Goal: Information Seeking & Learning: Find specific fact

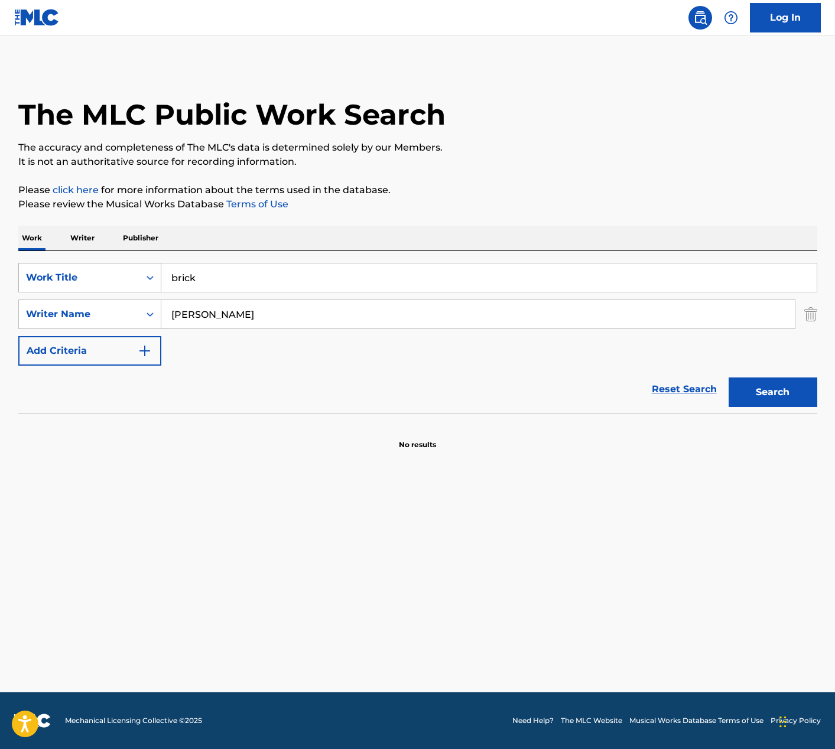
drag, startPoint x: 225, startPoint y: 281, endPoint x: 109, endPoint y: 278, distance: 115.9
click at [109, 278] on div "SearchWithCriteriadb8b5057-1e53-4a9d-91a7-baf569523b7c Work Title brick" at bounding box center [417, 278] width 799 height 30
type input "we're blessed"
drag, startPoint x: 234, startPoint y: 318, endPoint x: 122, endPoint y: 304, distance: 113.1
click at [122, 304] on div "SearchWithCriteria004b558d-2ad6-4962-8ccd-02d8eb027d6f Writer Name [PERSON_NAME]" at bounding box center [417, 315] width 799 height 30
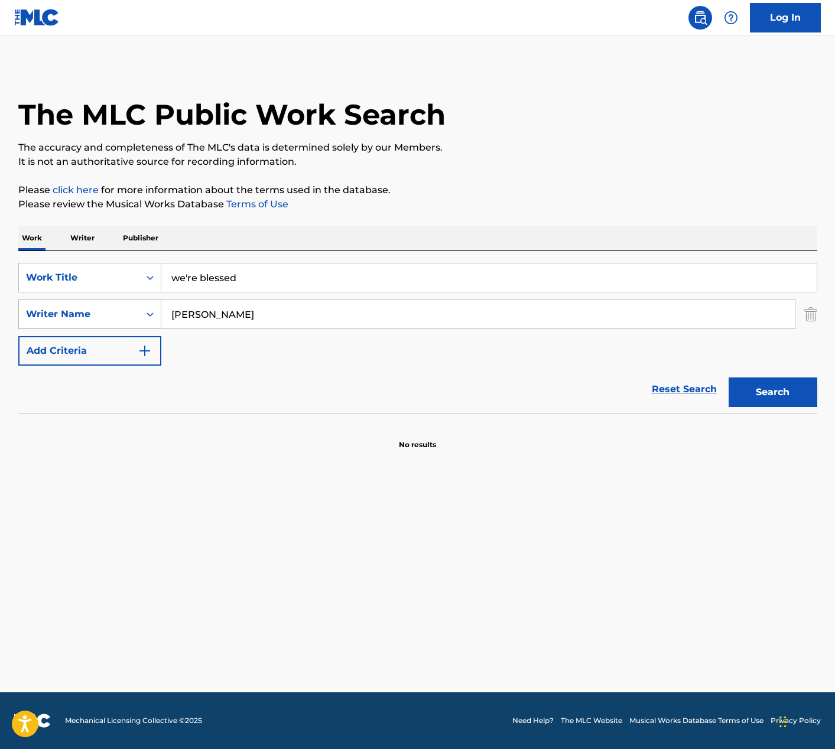
type input "[PERSON_NAME]"
click at [729, 378] on button "Search" at bounding box center [773, 393] width 89 height 30
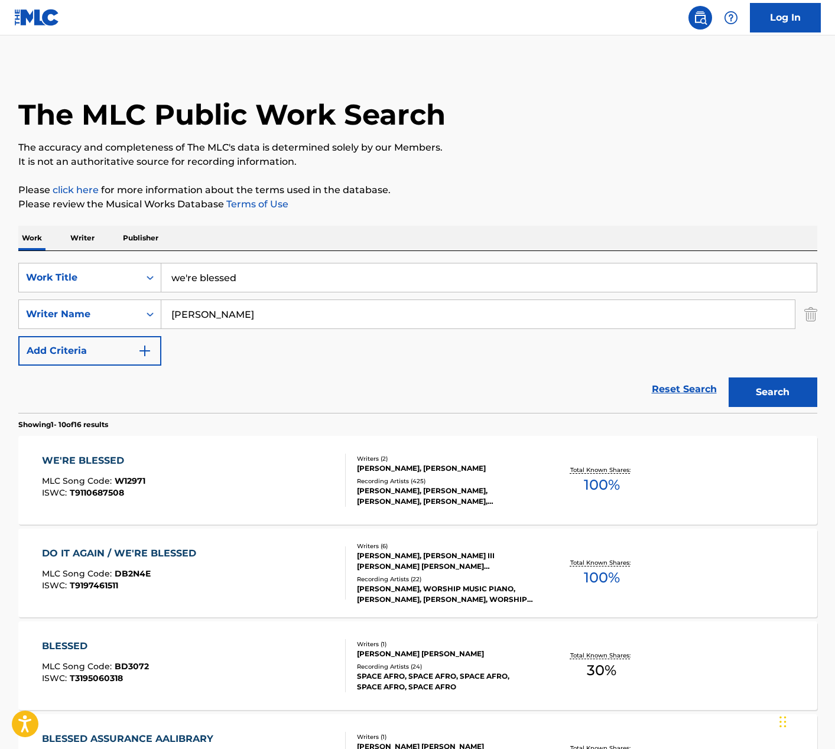
click at [308, 498] on div "WE'RE BLESSED MLC Song Code : W12971 ISWC : T9110687508" at bounding box center [194, 480] width 304 height 53
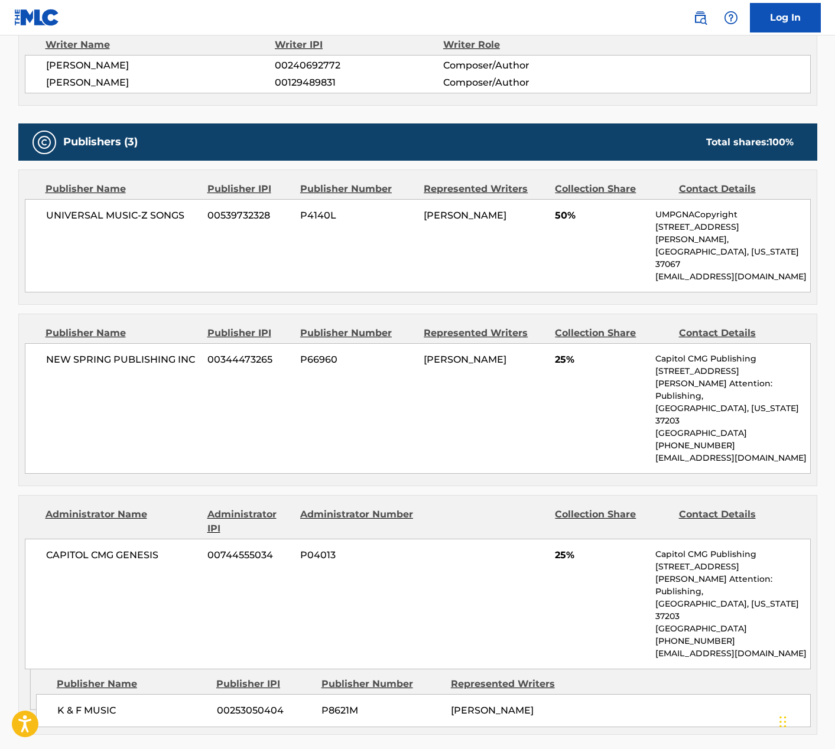
scroll to position [628, 0]
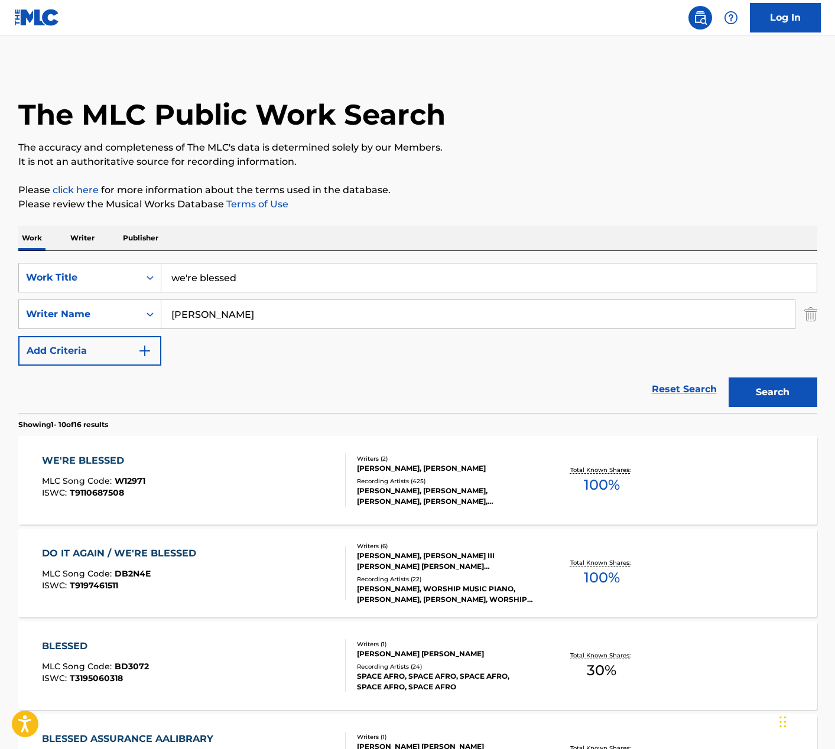
drag, startPoint x: 254, startPoint y: 281, endPoint x: 164, endPoint y: 278, distance: 90.5
click at [164, 278] on input "we're blessed" at bounding box center [488, 278] width 655 height 28
type input "glory to glory"
click at [765, 381] on button "Search" at bounding box center [773, 393] width 89 height 30
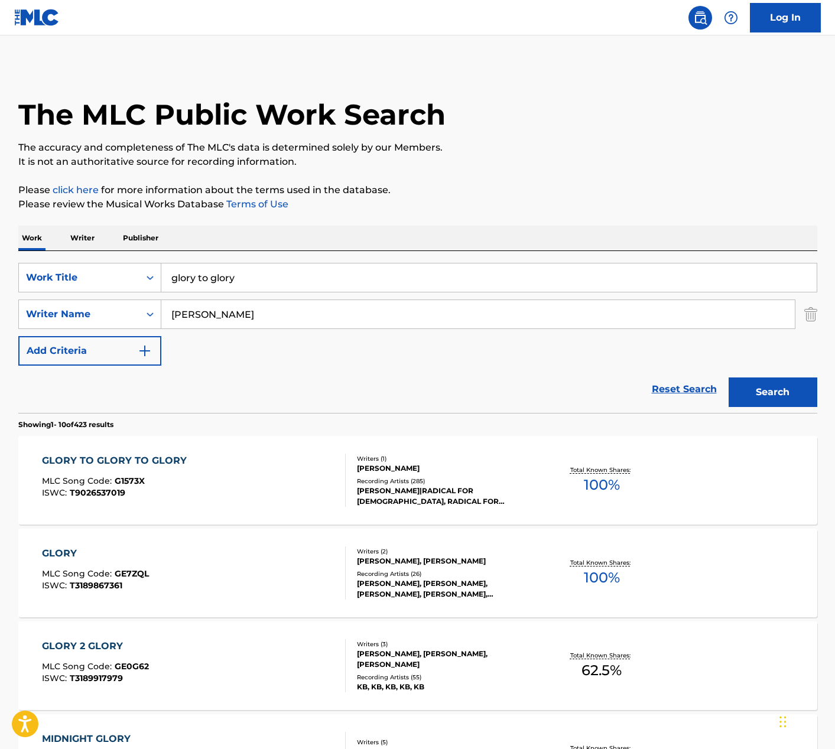
click at [253, 486] on div "GLORY TO GLORY TO GLORY MLC Song Code : G1573X ISWC : T9026537019" at bounding box center [194, 480] width 304 height 53
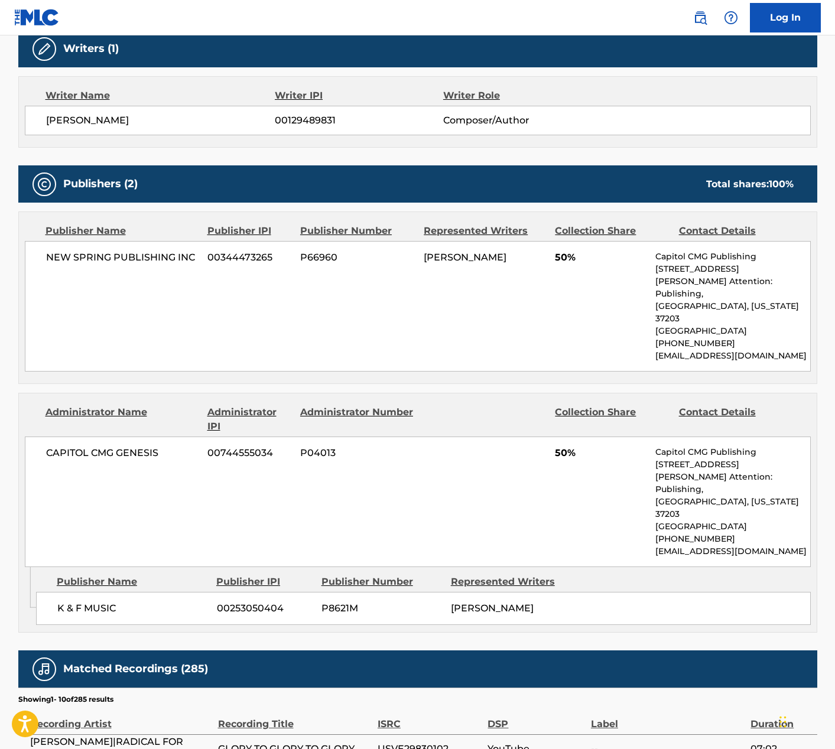
scroll to position [386, 0]
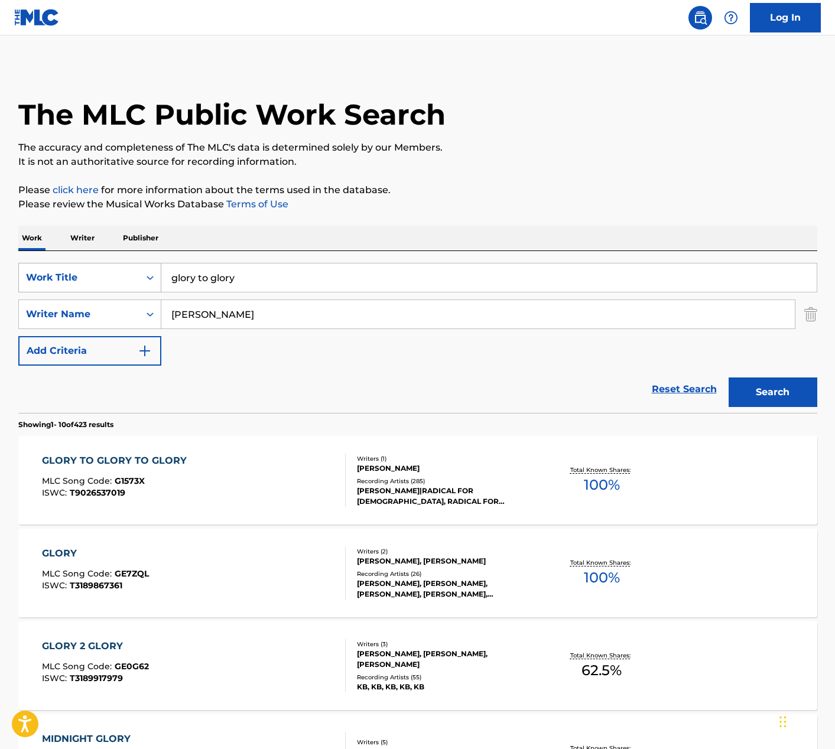
drag, startPoint x: 255, startPoint y: 278, endPoint x: 70, endPoint y: 285, distance: 185.1
click at [70, 285] on div "SearchWithCriteriadb8b5057-1e53-4a9d-91a7-baf569523b7c Work Title glory to glory" at bounding box center [417, 278] width 799 height 30
drag, startPoint x: 241, startPoint y: 281, endPoint x: 128, endPoint y: 276, distance: 113.6
click at [128, 276] on div "SearchWithCriteriadb8b5057-1e53-4a9d-91a7-baf569523b7c Work Title glory to glory" at bounding box center [417, 278] width 799 height 30
type input "we're blessed"
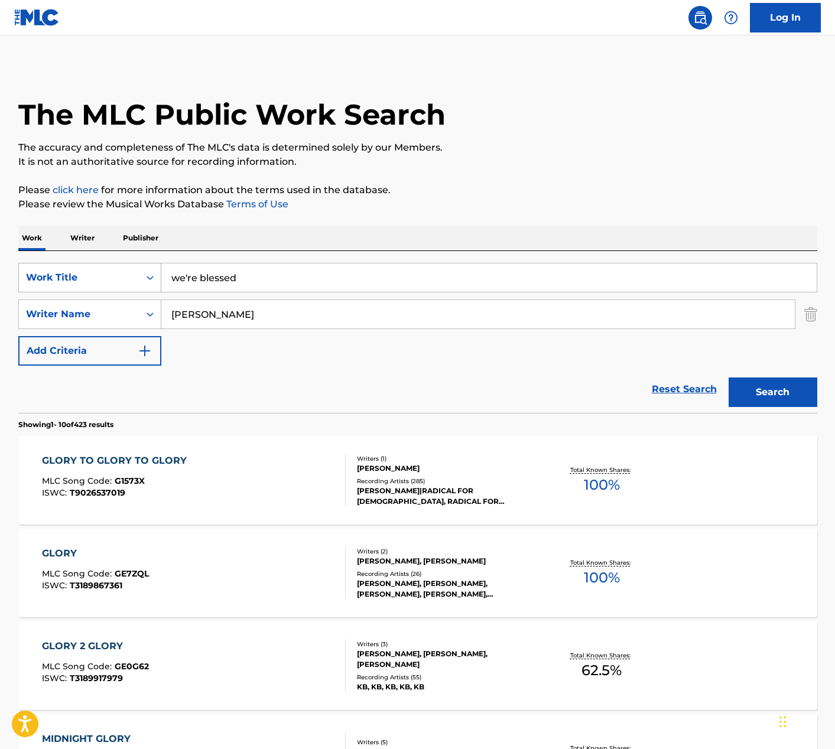
click at [729, 378] on button "Search" at bounding box center [773, 393] width 89 height 30
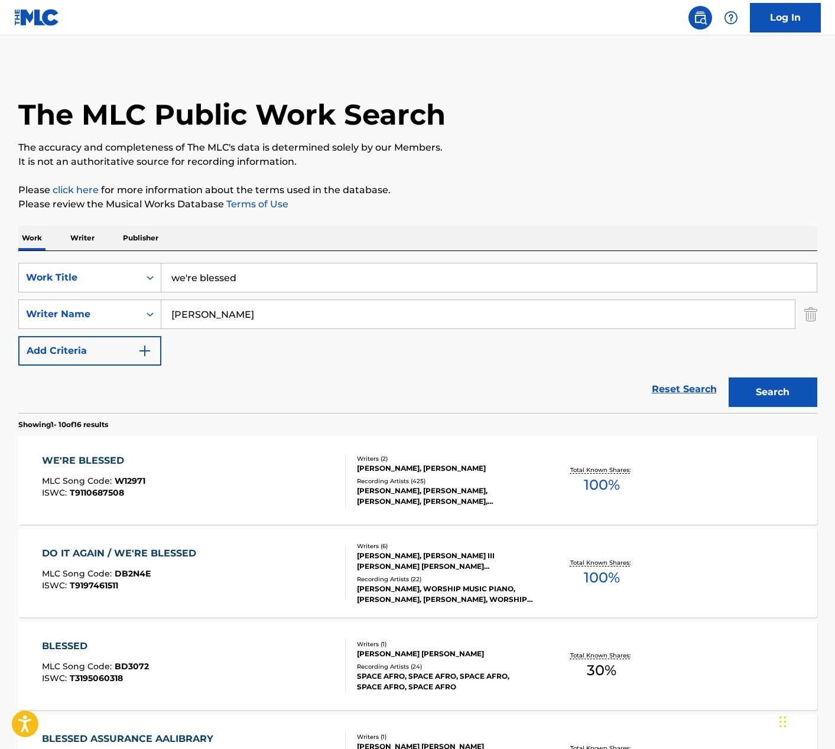
click at [259, 492] on div "WE'RE BLESSED MLC Song Code : W12971 ISWC : T9110687508" at bounding box center [194, 480] width 304 height 53
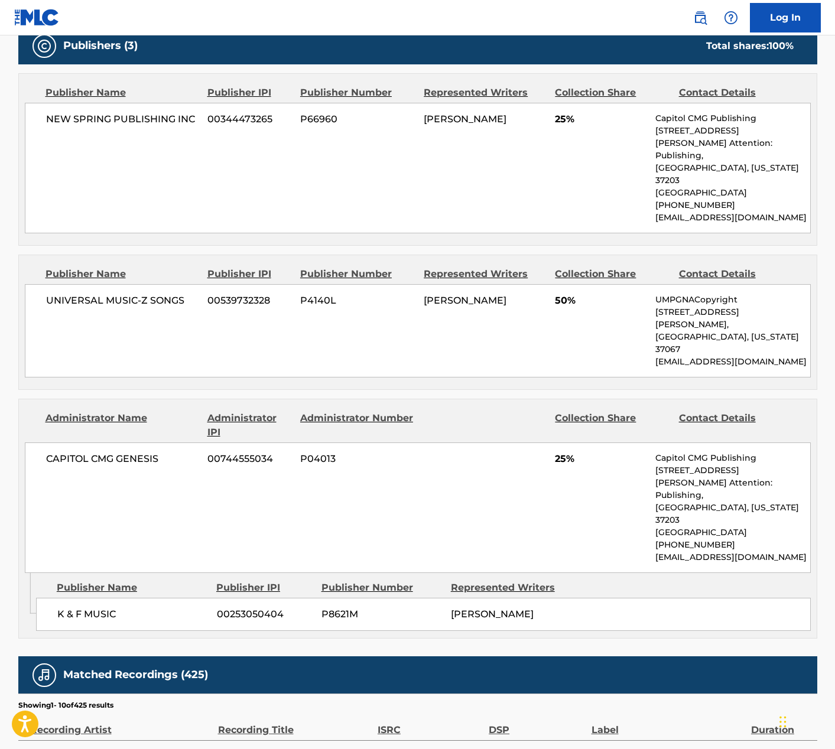
scroll to position [727, 0]
